Goal: Task Accomplishment & Management: Use online tool/utility

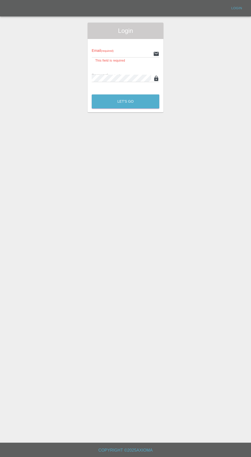
type input "[EMAIL_ADDRESS][DOMAIN_NAME]"
click at [92, 94] on button "Let's Go" at bounding box center [126, 101] width 68 height 14
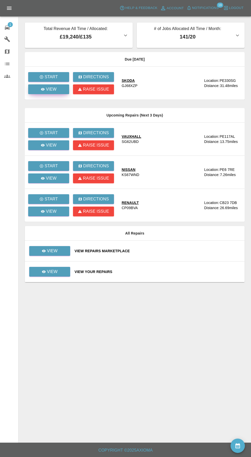
click at [56, 93] on link "View" at bounding box center [48, 89] width 41 height 10
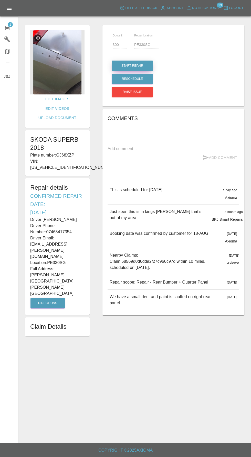
click at [134, 63] on button "Start Repair" at bounding box center [132, 66] width 41 height 11
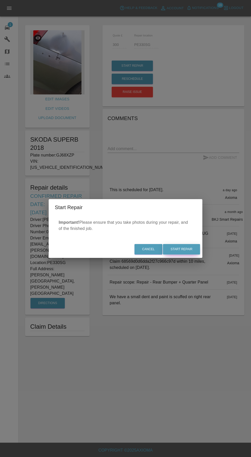
click at [196, 250] on button "Start Repair" at bounding box center [181, 249] width 37 height 11
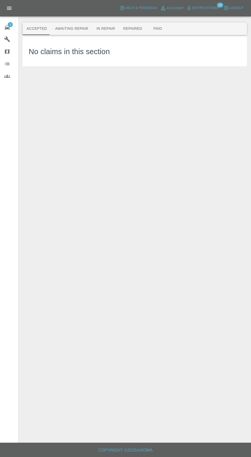
click at [69, 28] on button "Awaiting Repair" at bounding box center [71, 29] width 41 height 12
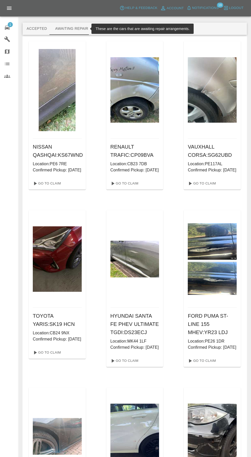
click at [11, 28] on div "1" at bounding box center [11, 26] width 14 height 7
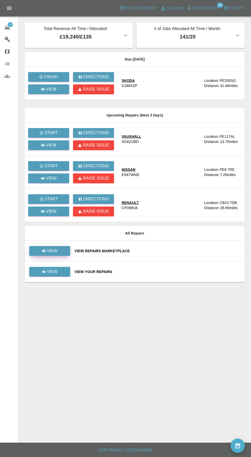
click at [55, 249] on p "View" at bounding box center [52, 251] width 11 height 6
